Goal: Task Accomplishment & Management: Complete application form

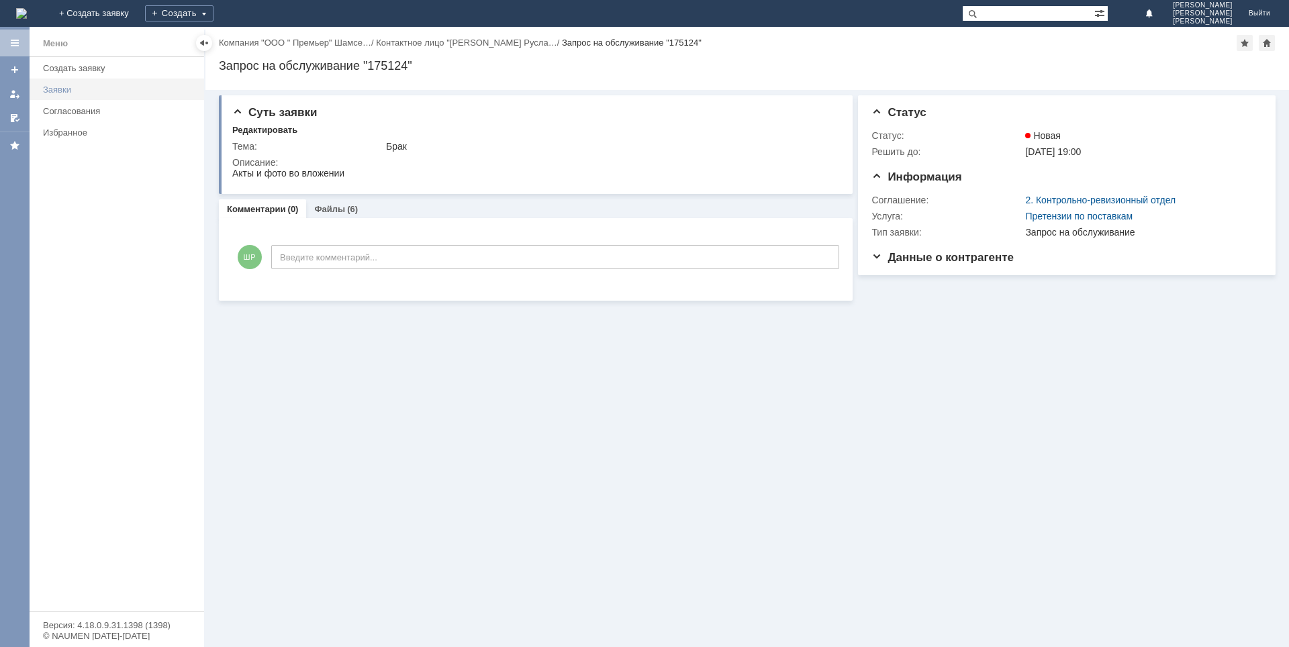
click at [69, 81] on link "Заявки" at bounding box center [120, 89] width 164 height 21
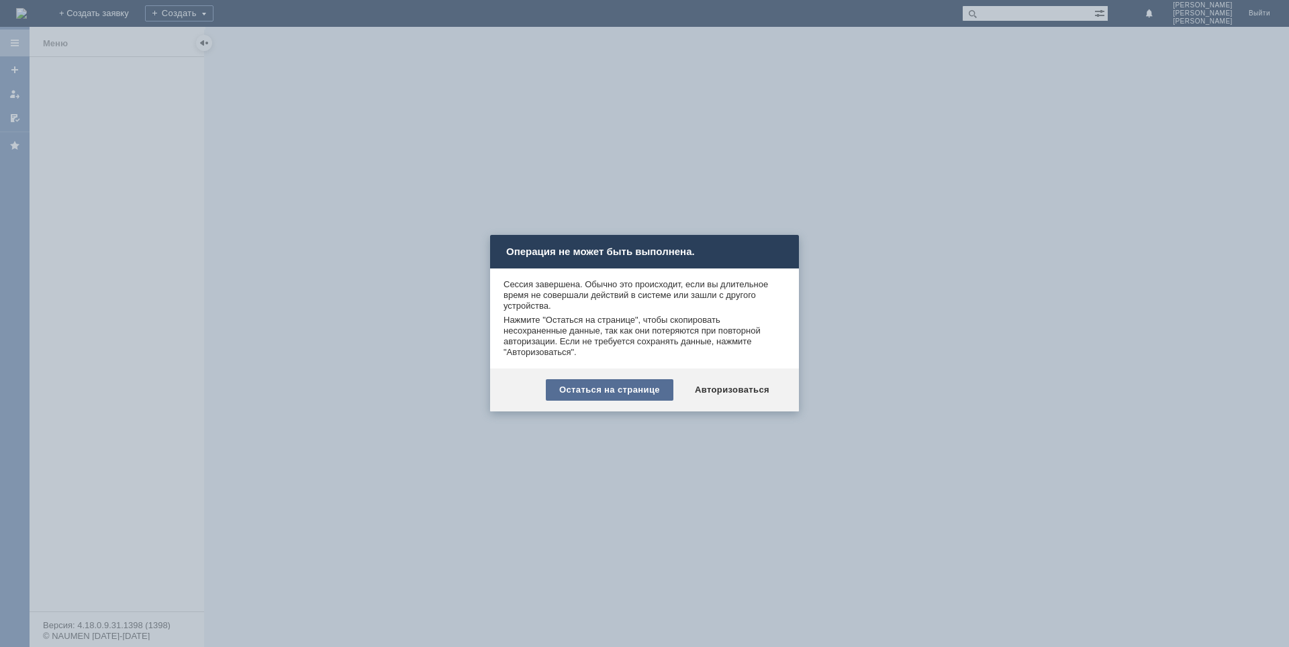
click at [578, 391] on div "Остаться на странице" at bounding box center [610, 389] width 128 height 21
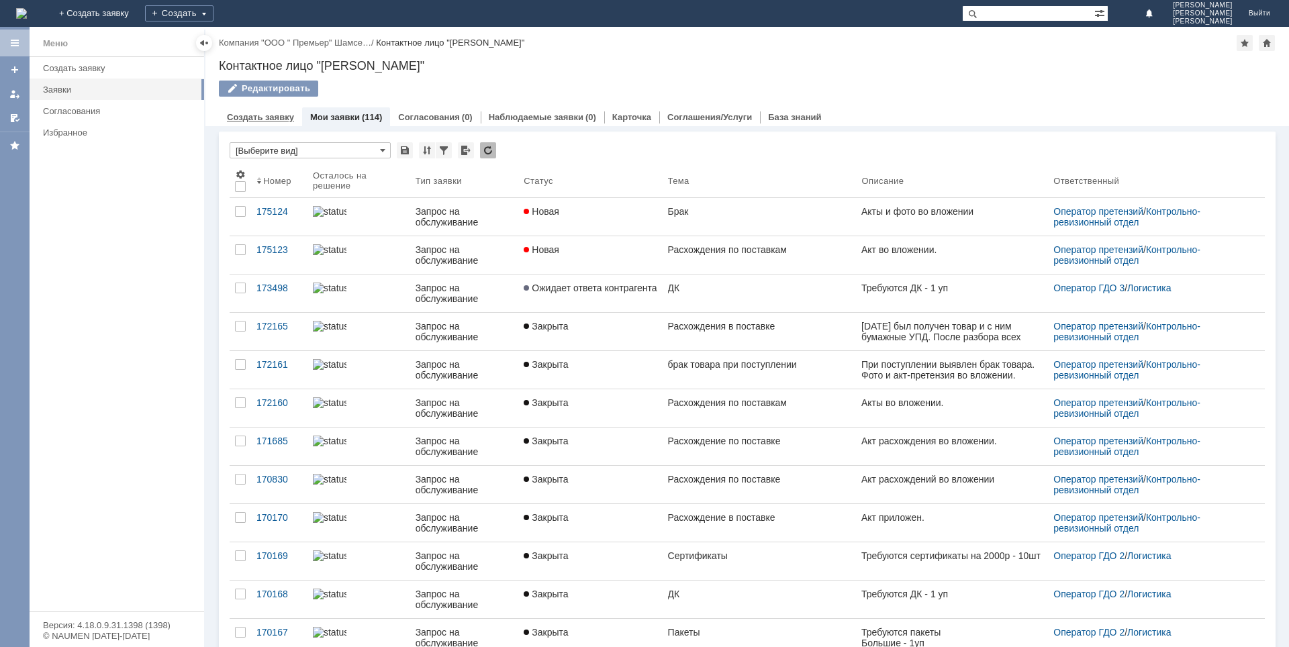
click at [252, 115] on link "Создать заявку" at bounding box center [260, 117] width 67 height 10
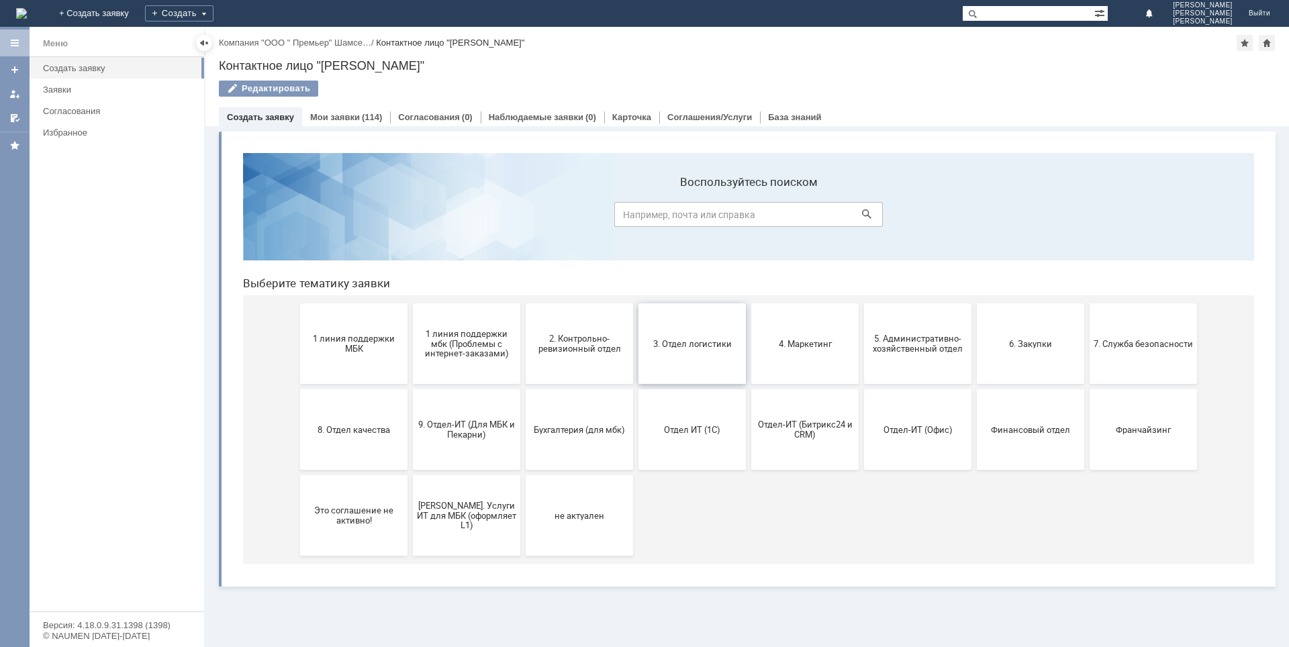
click at [692, 352] on button "3. Отдел логистики" at bounding box center [691, 343] width 107 height 81
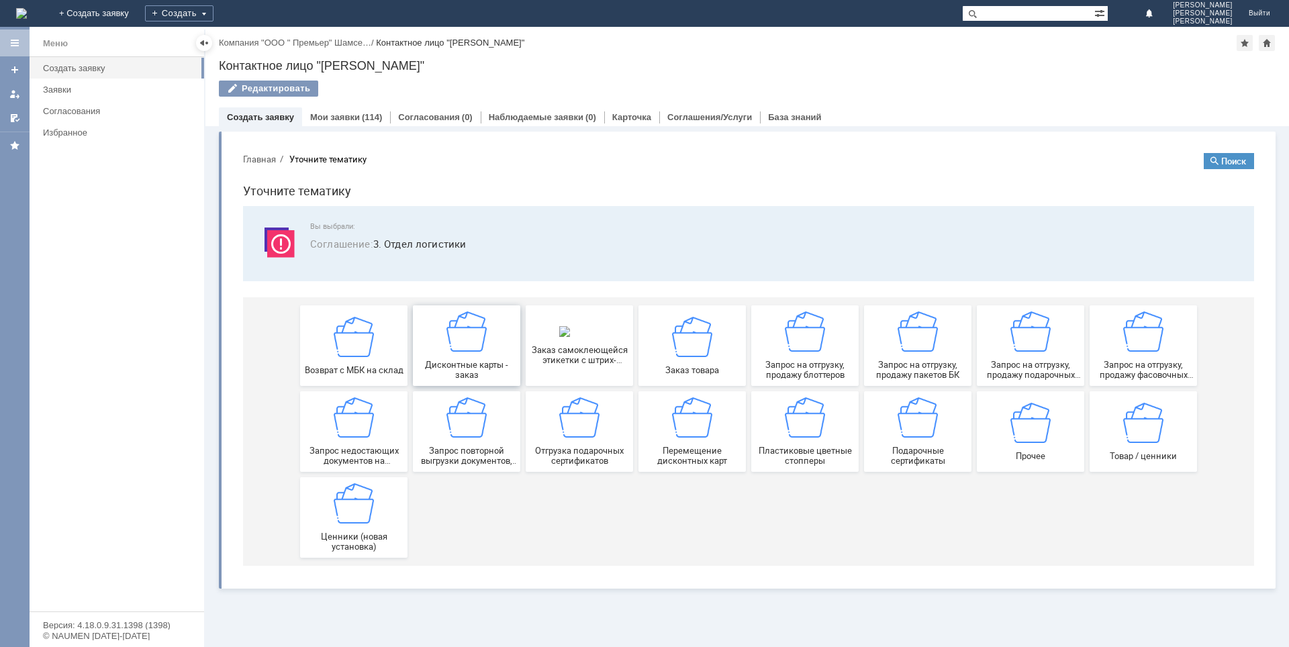
click at [456, 336] on img at bounding box center [466, 331] width 40 height 40
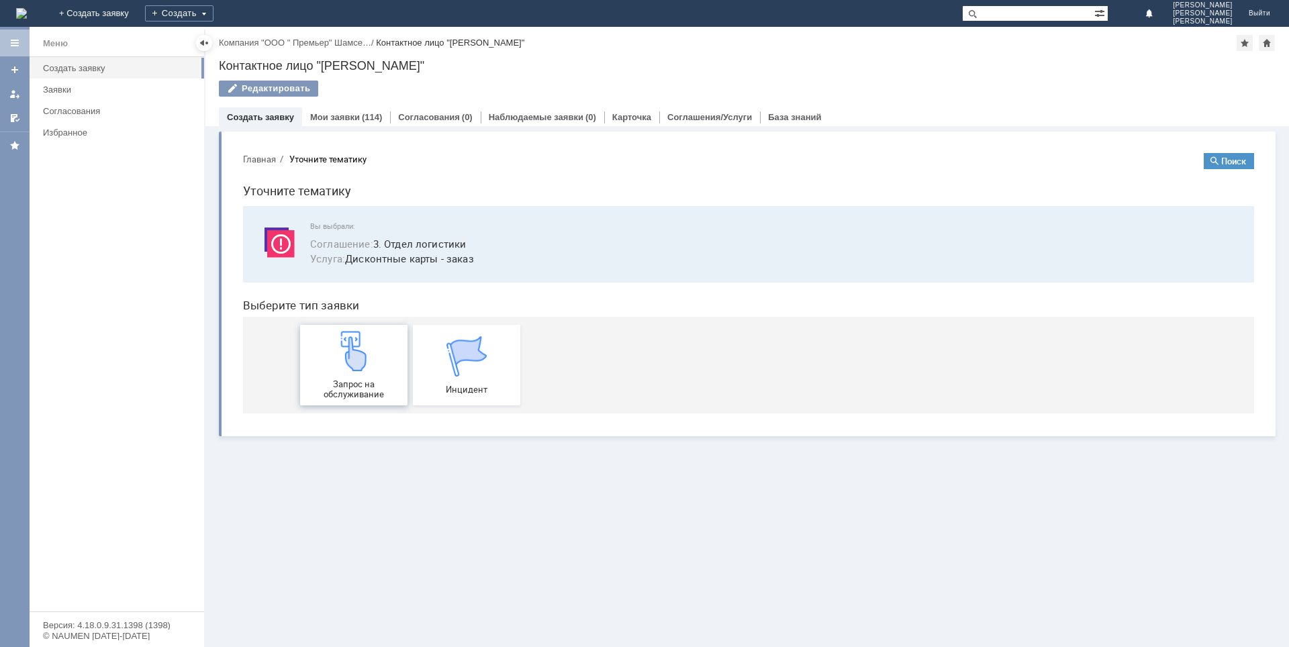
click at [349, 367] on img at bounding box center [354, 351] width 40 height 40
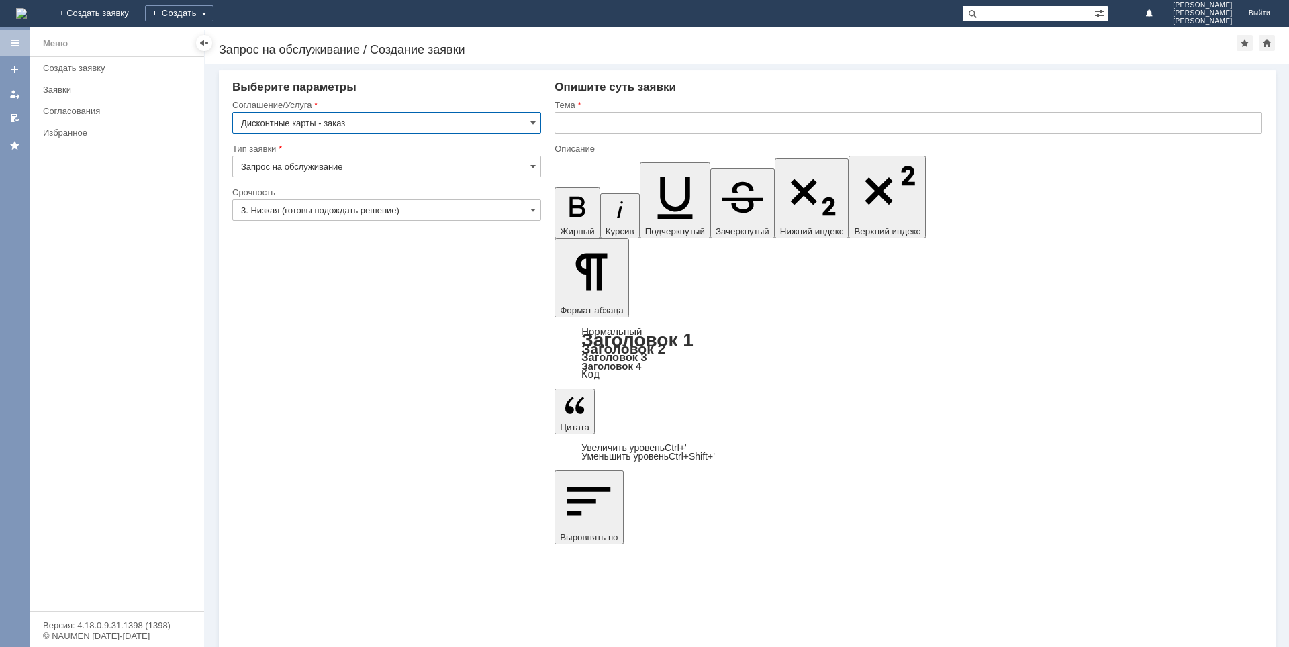
click at [391, 203] on input "3. Низкая (готовы подождать решение)" at bounding box center [386, 209] width 309 height 21
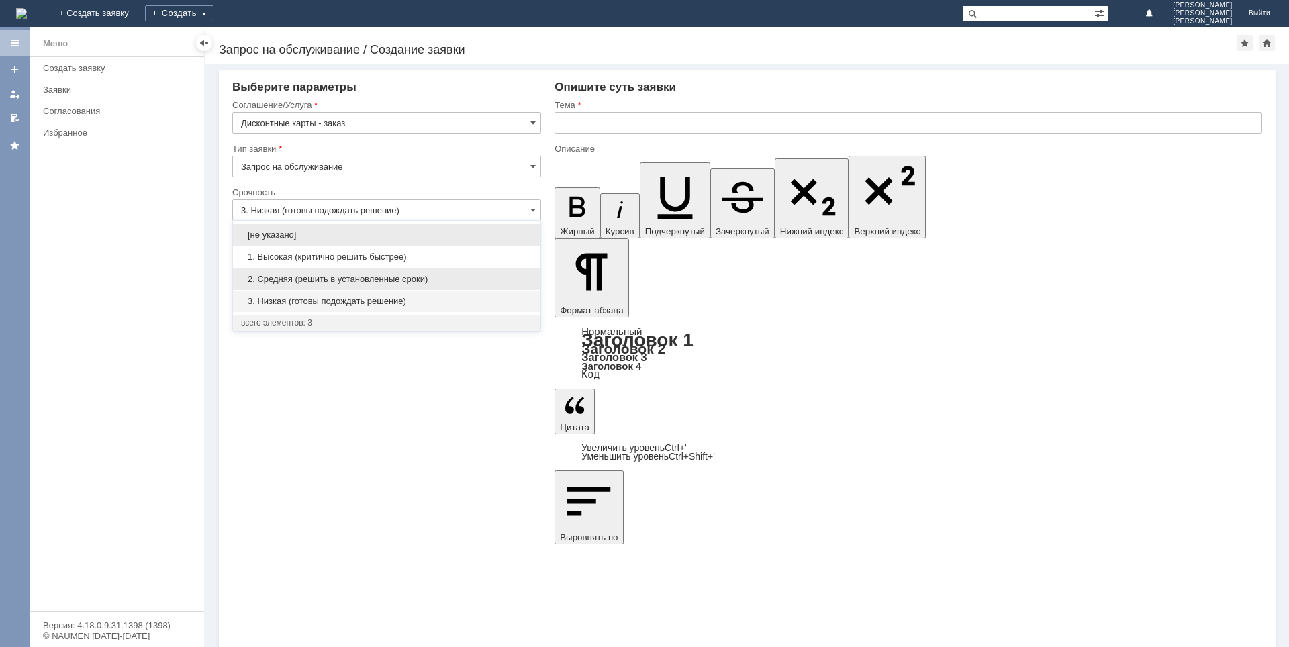
click at [275, 279] on span "2. Средняя (решить в установленные сроки)" at bounding box center [386, 279] width 291 height 11
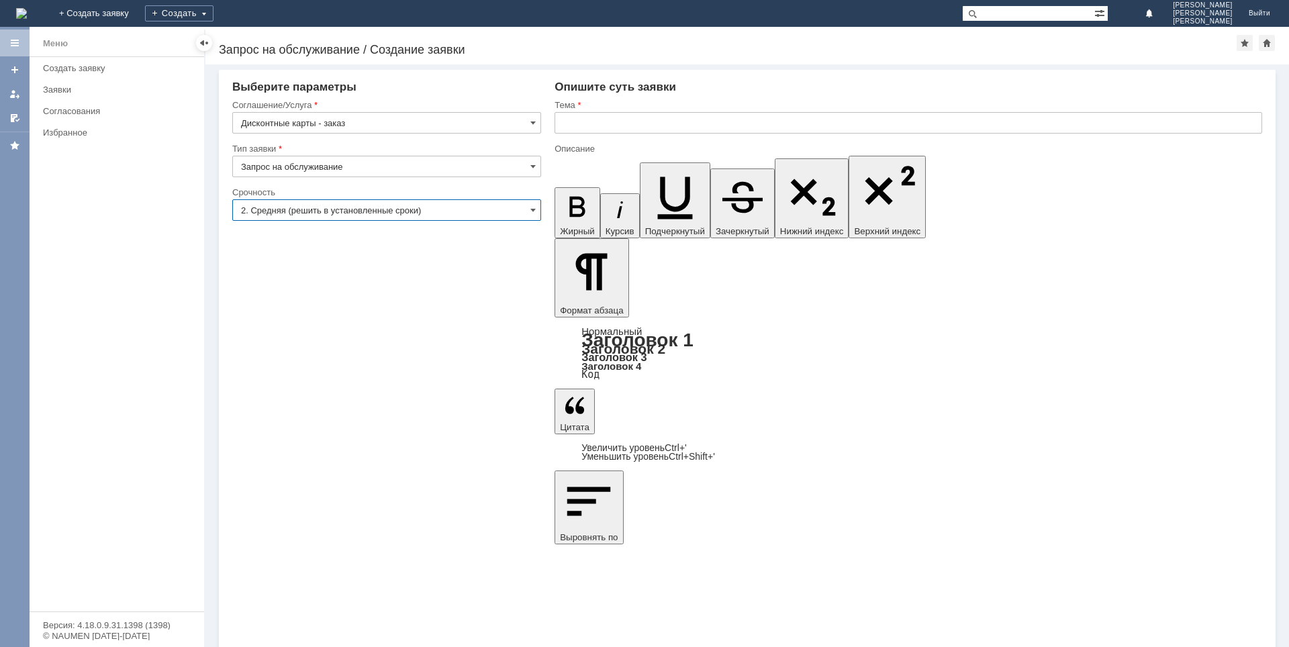
type input "2. Средняя (решить в установленные сроки)"
click at [599, 123] on input "text" at bounding box center [907, 122] width 707 height 21
type input "ДК"
